Goal: Task Accomplishment & Management: Manage account settings

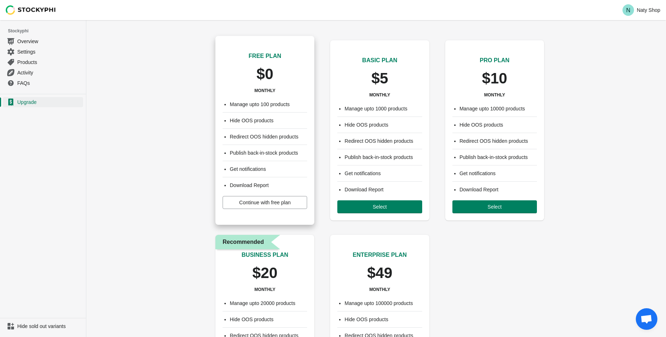
scroll to position [98, 0]
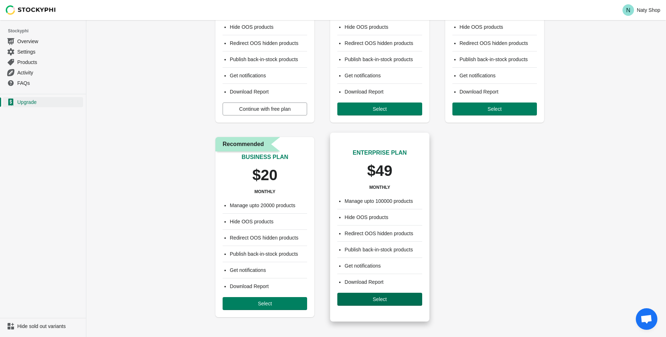
click at [380, 302] on span "Select" at bounding box center [380, 299] width 14 height 6
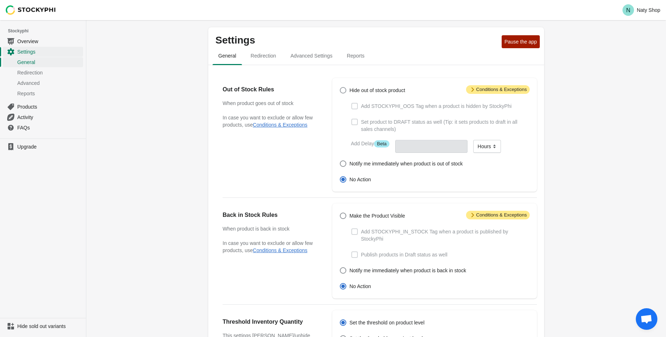
click at [357, 89] on span "Hide out of stock product" at bounding box center [377, 90] width 56 height 7
click at [340, 87] on input "Hide out of stock product" at bounding box center [340, 87] width 0 height 0
radio input "true"
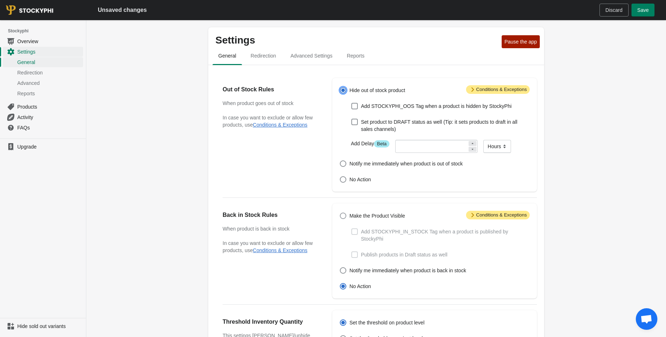
click at [358, 210] on div "Attention Conditions & Exceptions Make the Product Visible Add STOCKYPHI_IN_STO…" at bounding box center [434, 250] width 205 height 95
click at [342, 216] on span at bounding box center [343, 215] width 6 height 6
click at [340, 213] on input "Make the Product Visible" at bounding box center [340, 212] width 0 height 0
radio input "true"
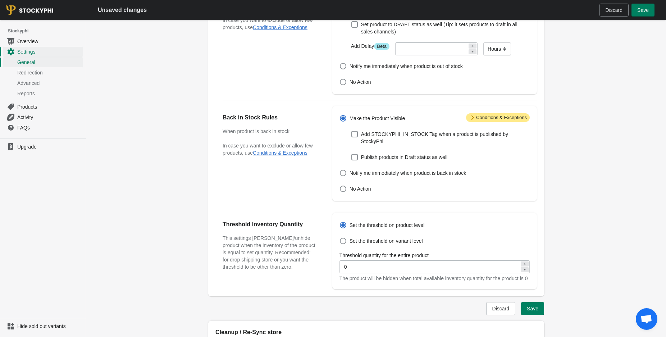
scroll to position [98, 0]
click at [32, 70] on span "Redirection" at bounding box center [49, 72] width 64 height 7
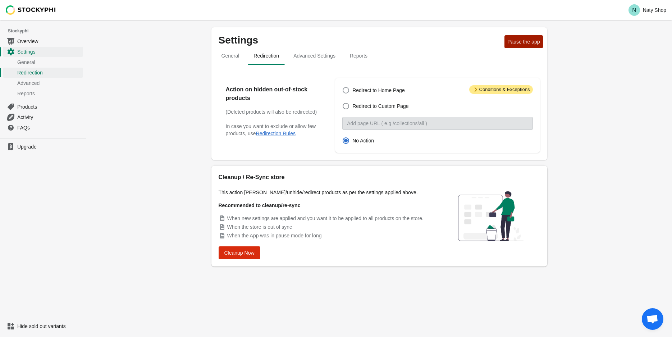
click at [338, 90] on div "Redirect to Home Page Redirect to Custom Page Custom page No Action" at bounding box center [433, 115] width 197 height 60
click at [349, 90] on span at bounding box center [345, 90] width 7 height 7
click at [343, 87] on input "Redirect to Home Page" at bounding box center [343, 87] width 0 height 0
radio input "true"
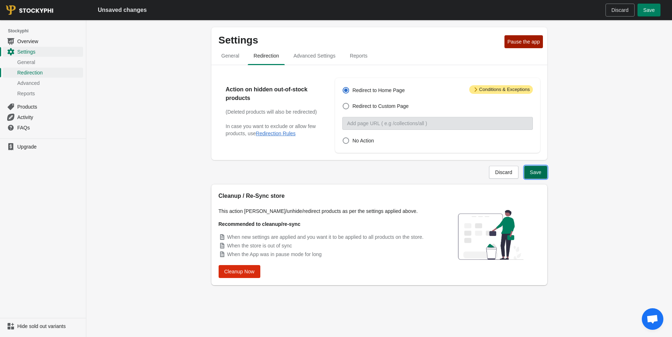
click at [541, 174] on button "Save" at bounding box center [535, 172] width 23 height 13
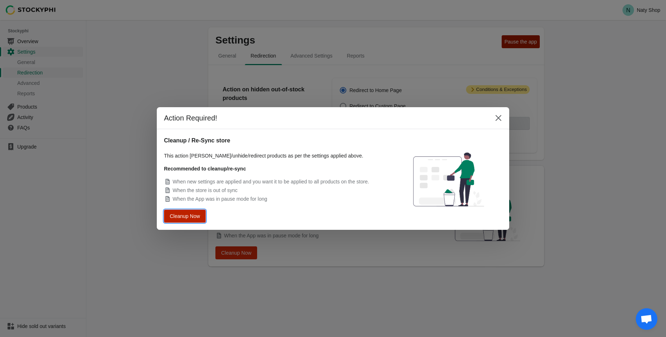
click at [175, 214] on span "Cleanup Now" at bounding box center [184, 216] width 27 height 5
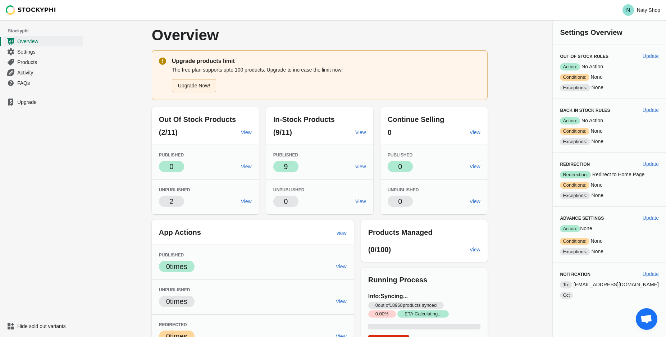
click at [197, 87] on link "Upgrade Now!" at bounding box center [194, 85] width 45 height 13
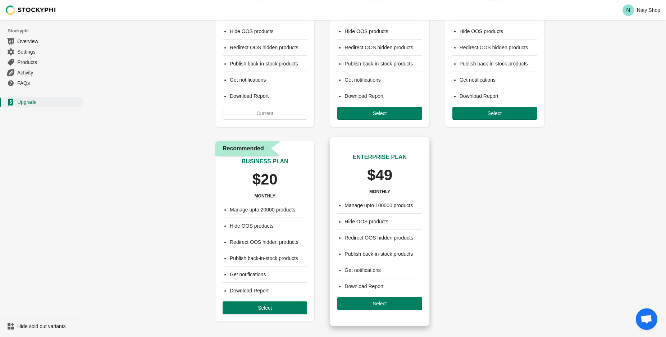
scroll to position [100, 0]
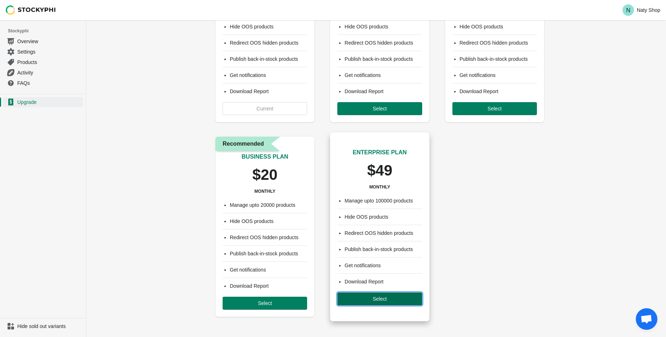
click at [361, 298] on span "Select" at bounding box center [379, 299] width 73 height 6
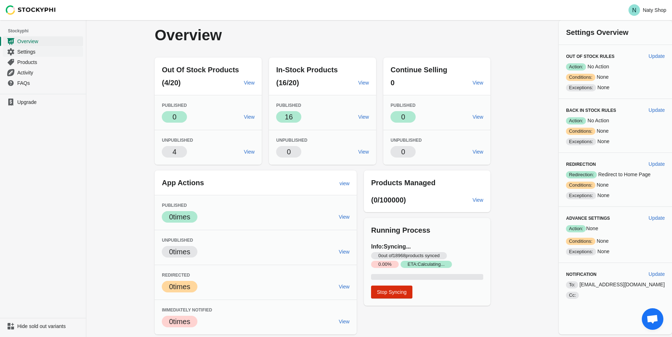
click at [26, 49] on span "Settings" at bounding box center [49, 51] width 64 height 7
click at [26, 54] on span "Settings" at bounding box center [49, 51] width 64 height 7
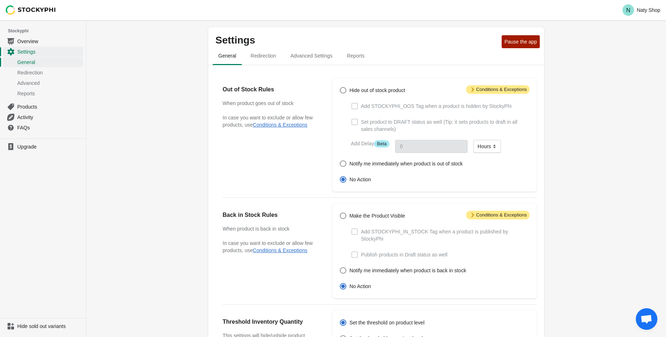
click at [362, 84] on div "Attention Conditions & Exceptions Hide out of stock product Add STOCKYPHI_OOS T…" at bounding box center [434, 135] width 205 height 114
click at [362, 89] on span "Hide out of stock product" at bounding box center [377, 90] width 56 height 7
click at [340, 87] on input "Hide out of stock product" at bounding box center [340, 87] width 0 height 0
radio input "true"
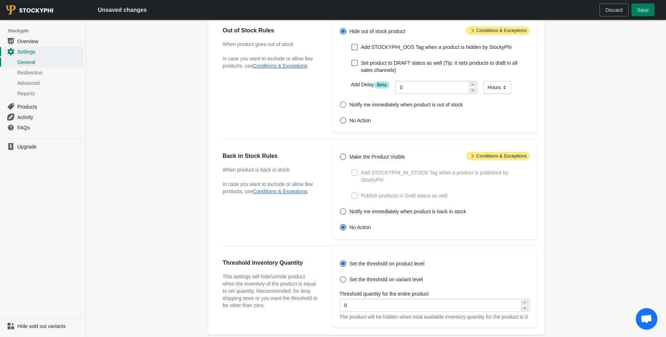
scroll to position [98, 0]
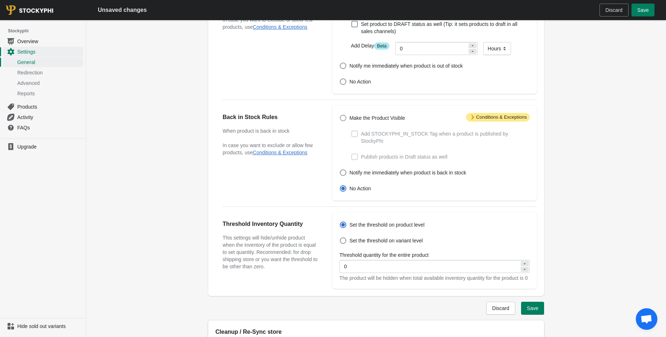
click at [366, 119] on span "Make the Product Visible" at bounding box center [377, 117] width 56 height 7
click at [340, 115] on input "Make the Product Visible" at bounding box center [340, 115] width 0 height 0
radio input "true"
click at [537, 311] on span "Save" at bounding box center [533, 308] width 12 height 6
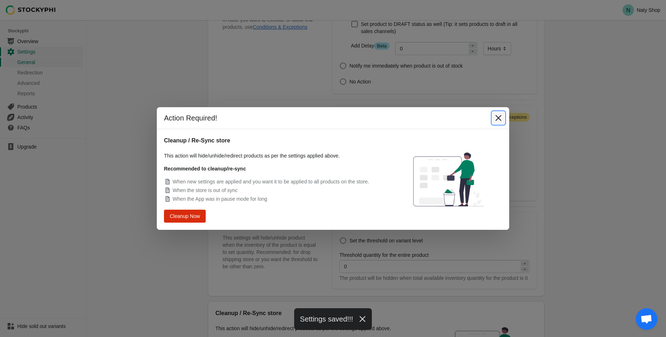
click at [501, 118] on icon "Close" at bounding box center [498, 117] width 7 height 7
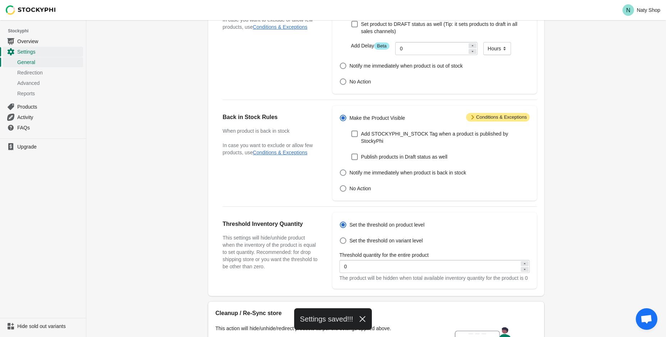
scroll to position [0, 0]
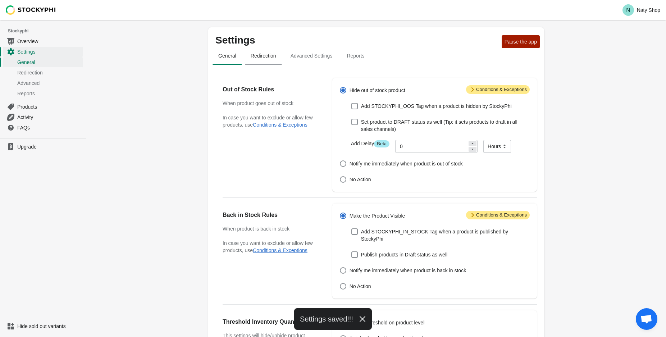
click at [266, 54] on span "Redirection" at bounding box center [263, 55] width 37 height 13
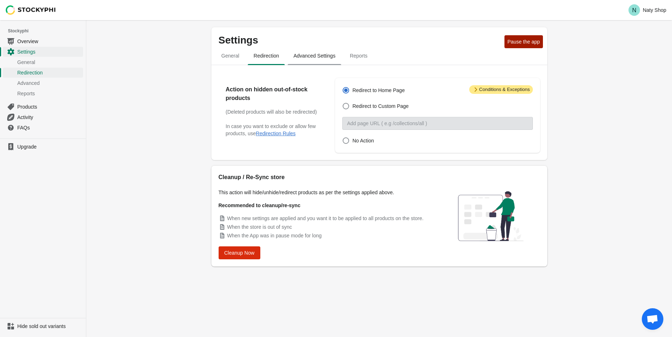
click at [307, 57] on span "Advanced Settings" at bounding box center [315, 55] width 54 height 13
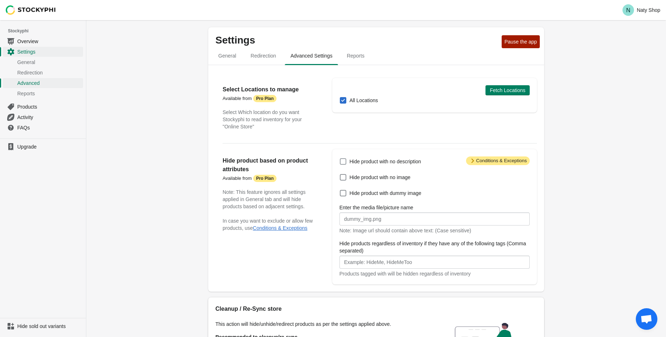
click at [375, 162] on span "Hide product with no description" at bounding box center [385, 161] width 72 height 7
click at [340, 159] on input "Hide product with no description" at bounding box center [340, 158] width 0 height 0
checkbox input "true"
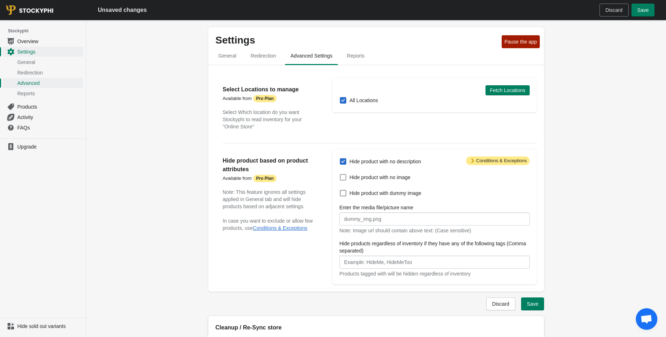
click at [368, 177] on span "Hide product with no image" at bounding box center [379, 177] width 61 height 7
click at [340, 174] on input "Hide product with no image" at bounding box center [340, 174] width 0 height 0
checkbox input "true"
click at [535, 304] on span "Save" at bounding box center [533, 304] width 12 height 6
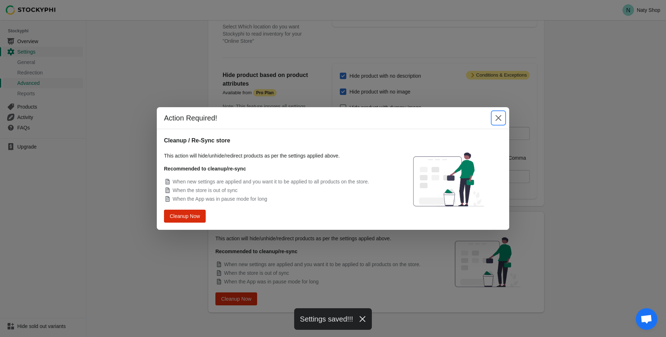
drag, startPoint x: 504, startPoint y: 116, endPoint x: 497, endPoint y: 116, distance: 7.2
click at [503, 116] on button "Close" at bounding box center [498, 117] width 13 height 13
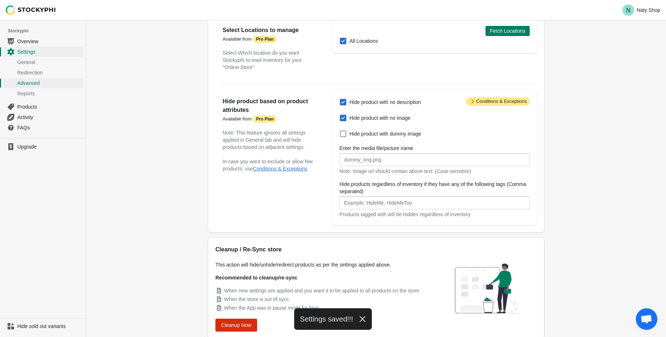
scroll to position [86, 0]
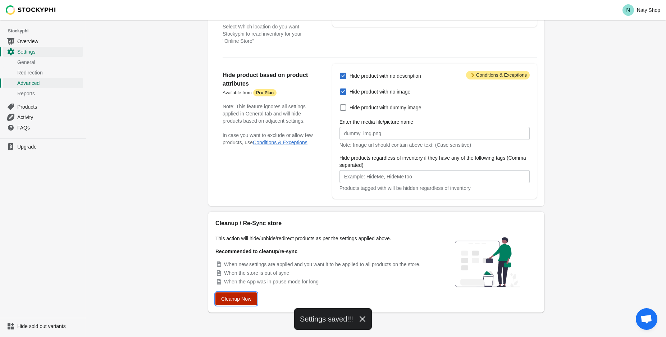
click at [240, 296] on span "Cleanup Now" at bounding box center [236, 299] width 30 height 6
